Goal: Navigation & Orientation: Find specific page/section

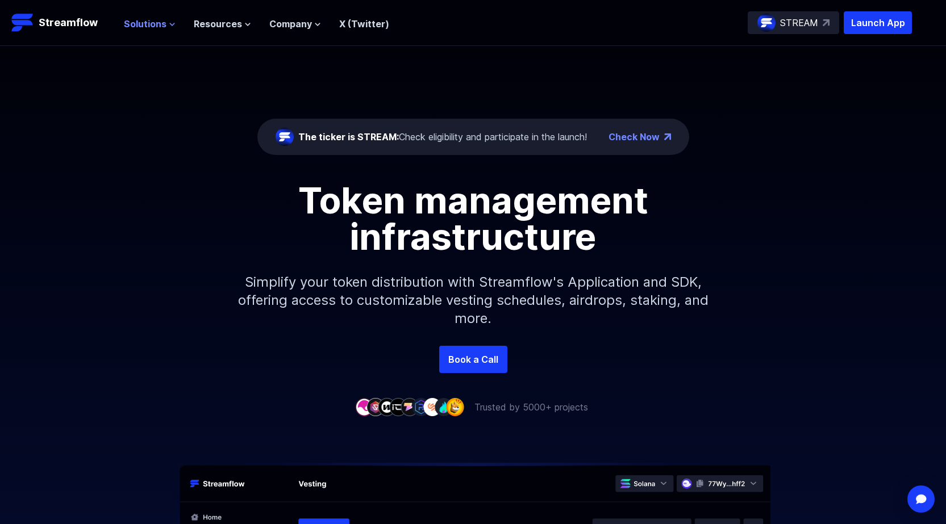
click at [169, 23] on icon at bounding box center [172, 24] width 7 height 7
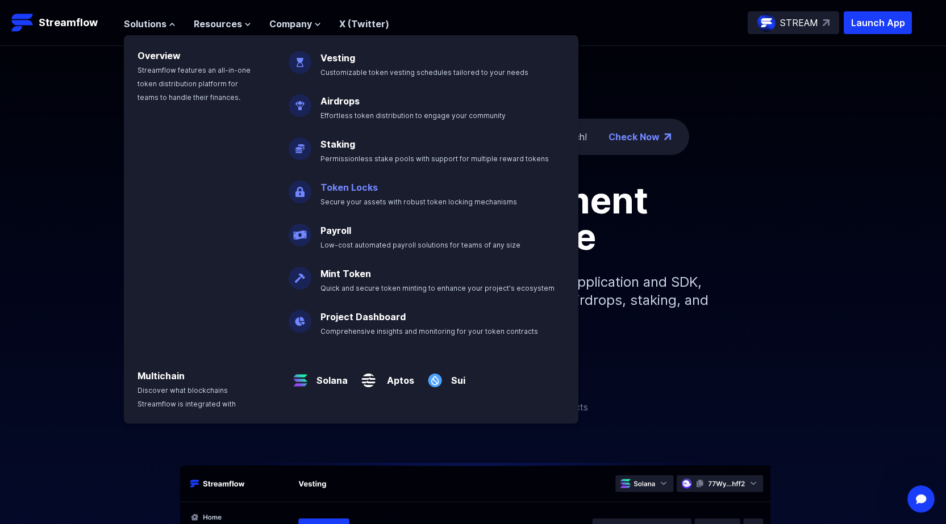
click at [338, 189] on link "Token Locks" at bounding box center [348, 187] width 57 height 11
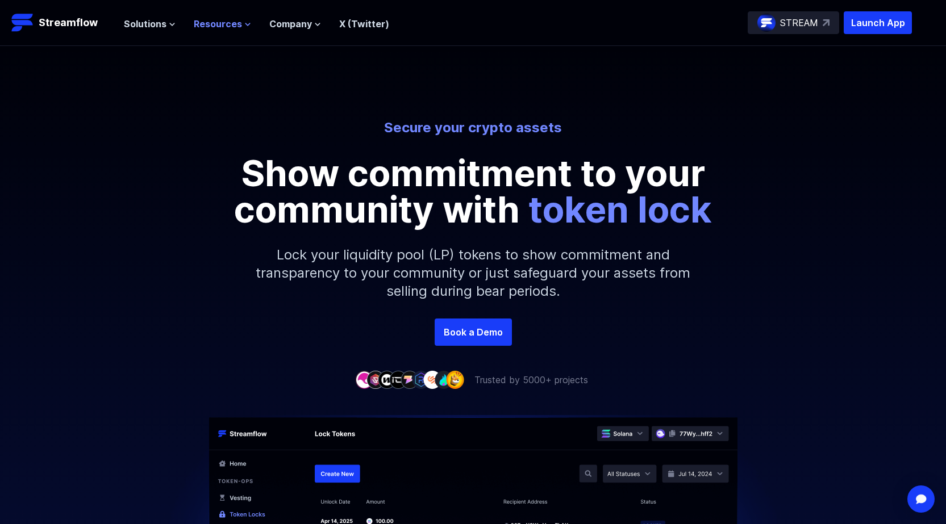
click at [240, 23] on button "Resources" at bounding box center [222, 24] width 57 height 14
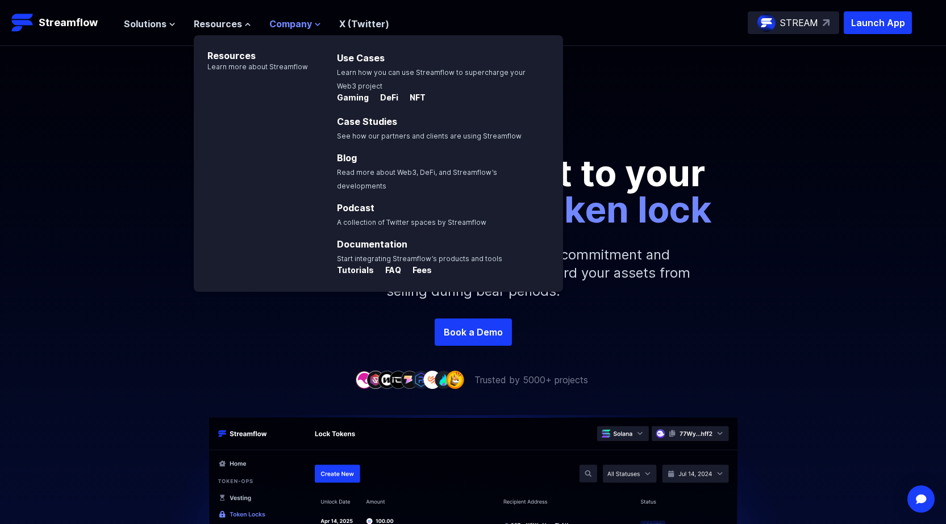
click at [282, 21] on span "Company" at bounding box center [290, 24] width 43 height 14
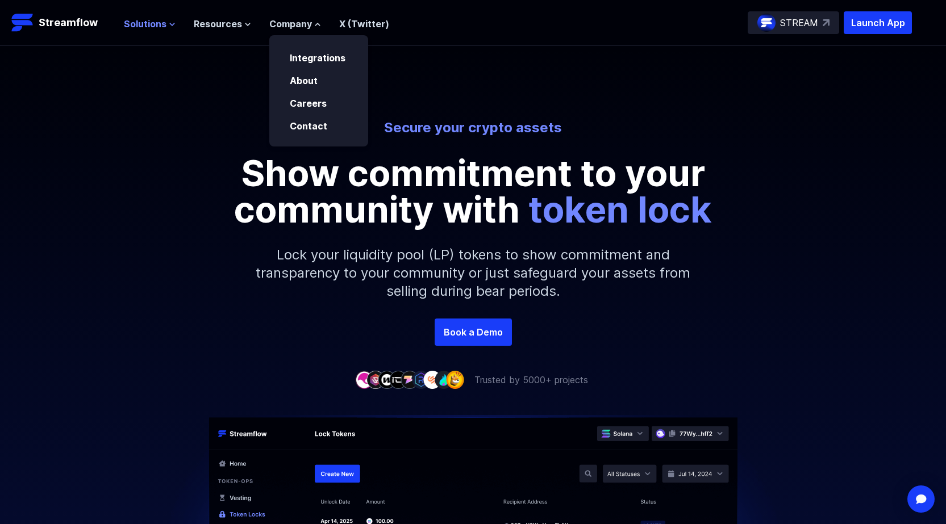
click at [166, 28] on button "Solutions" at bounding box center [150, 24] width 52 height 14
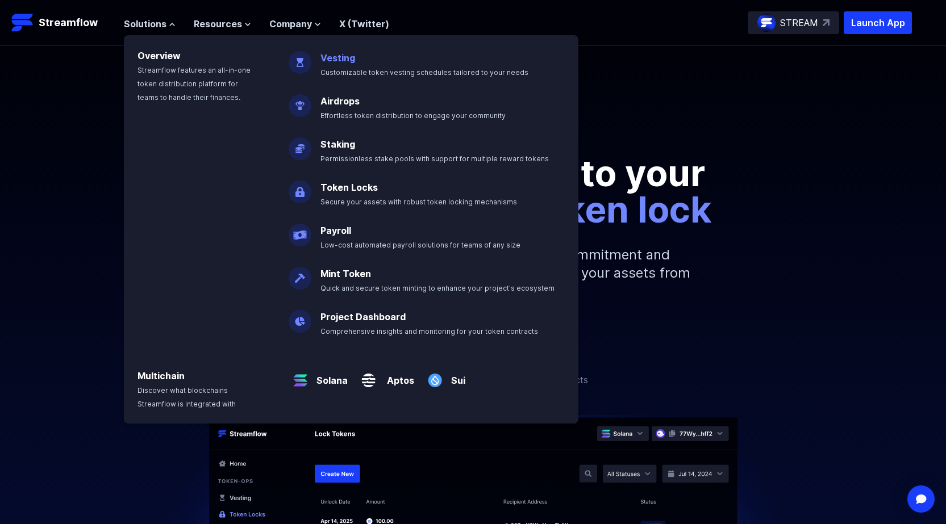
click at [337, 62] on link "Vesting" at bounding box center [337, 57] width 35 height 11
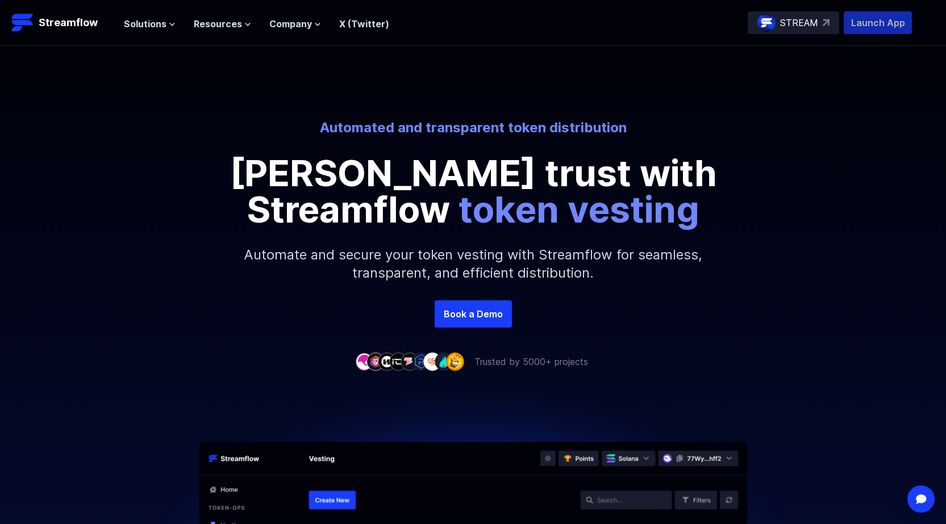
click at [884, 23] on p "Launch App" at bounding box center [878, 22] width 68 height 23
